Goal: Task Accomplishment & Management: Use online tool/utility

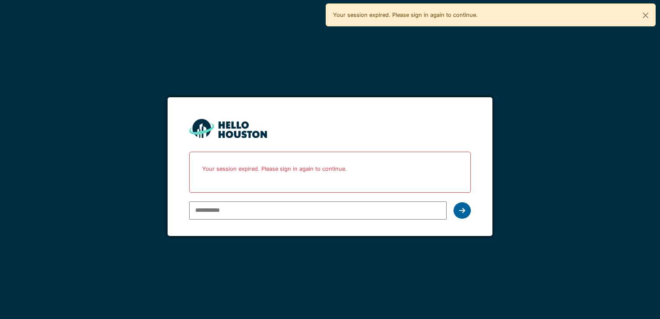
type input "**********"
click at [460, 208] on icon at bounding box center [462, 210] width 6 height 7
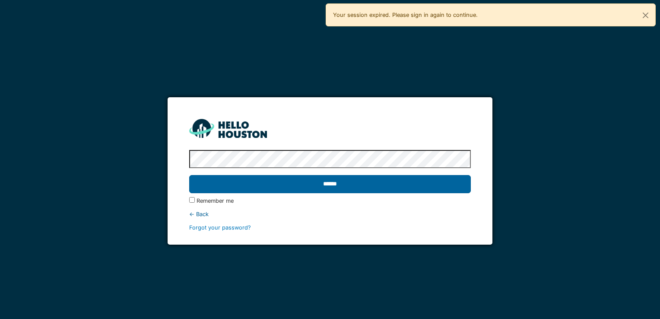
click at [444, 178] on input "******" at bounding box center [329, 184] width 281 height 18
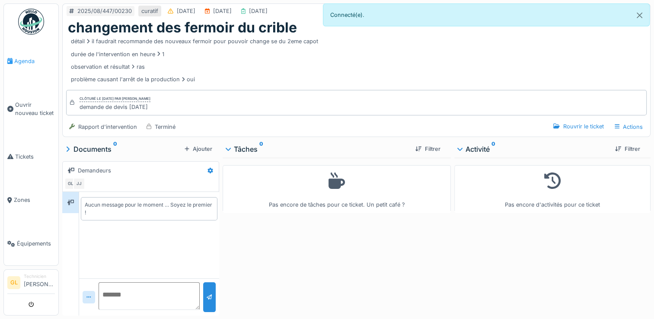
click at [15, 67] on link "Agenda" at bounding box center [31, 61] width 54 height 44
